Goal: Use online tool/utility

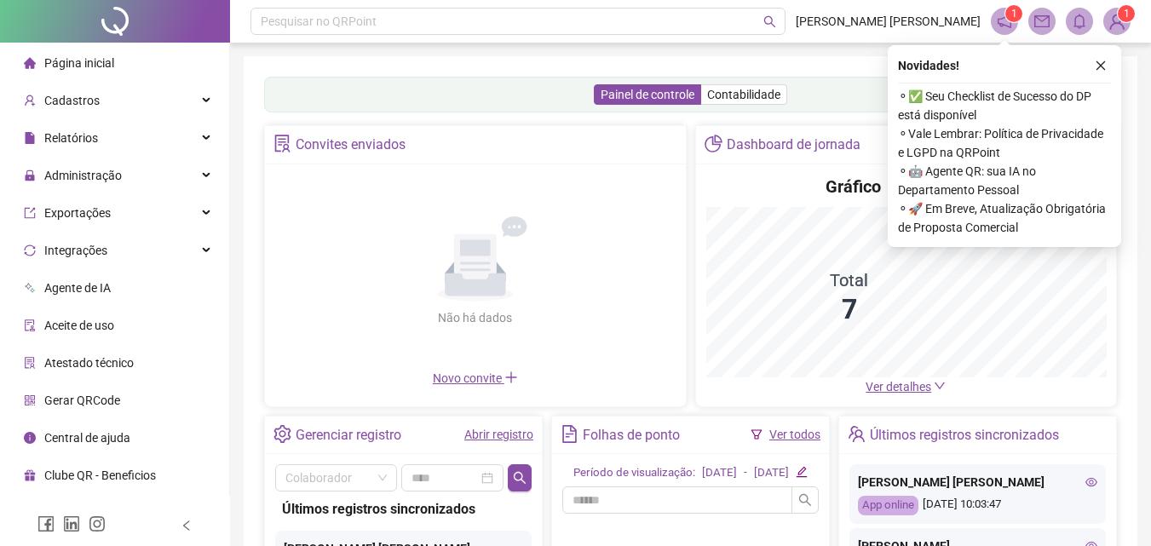
click at [88, 403] on span "Gerar QRCode" at bounding box center [82, 401] width 76 height 14
